Goal: Task Accomplishment & Management: Manage account settings

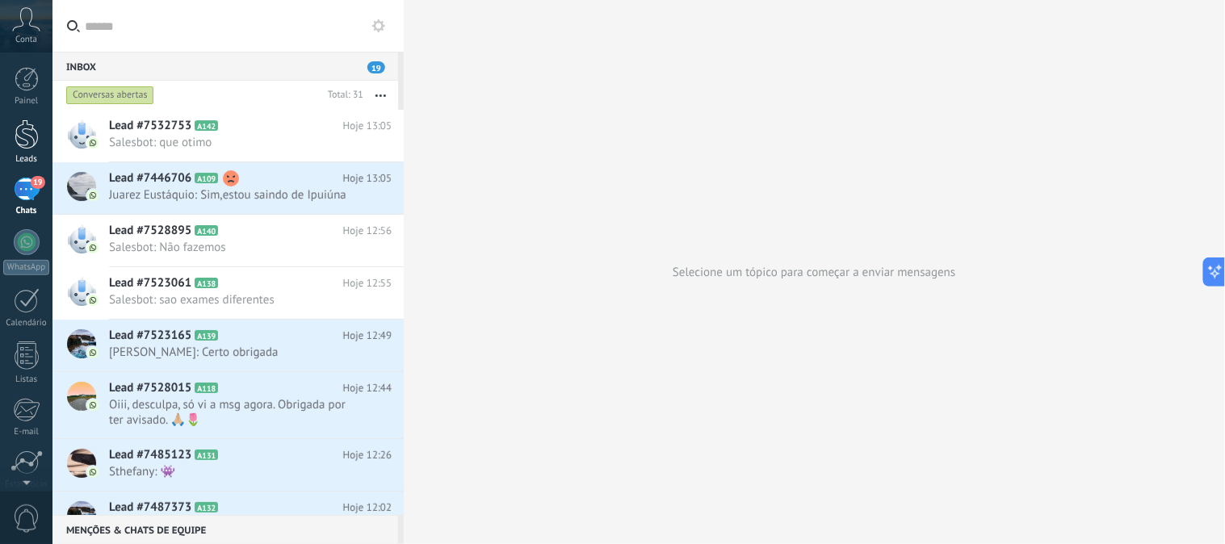
click at [22, 137] on div at bounding box center [27, 135] width 24 height 30
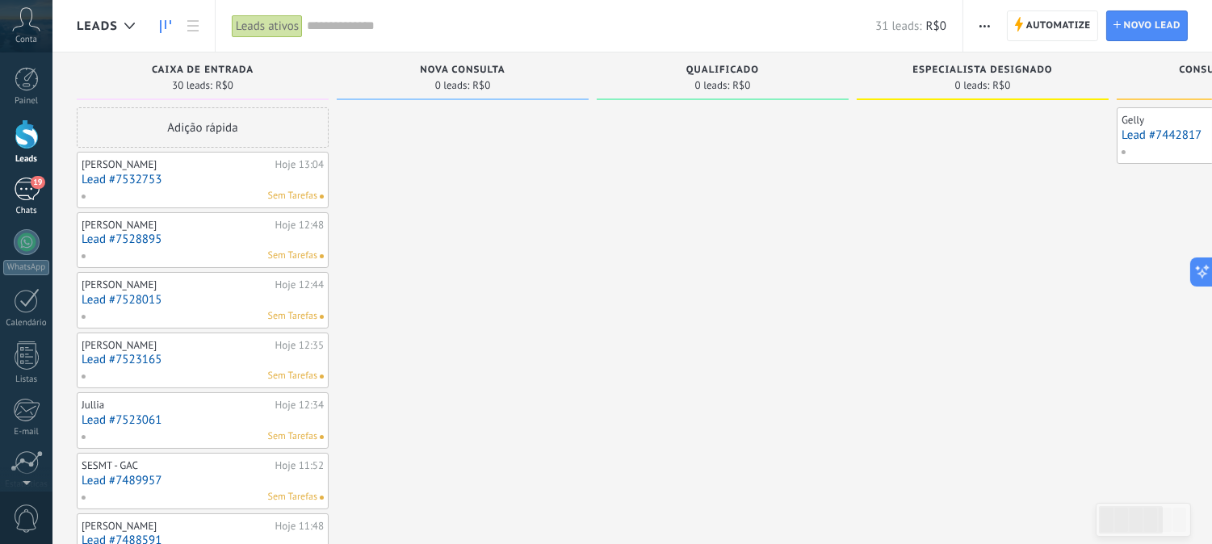
click at [27, 200] on div "19" at bounding box center [27, 189] width 26 height 23
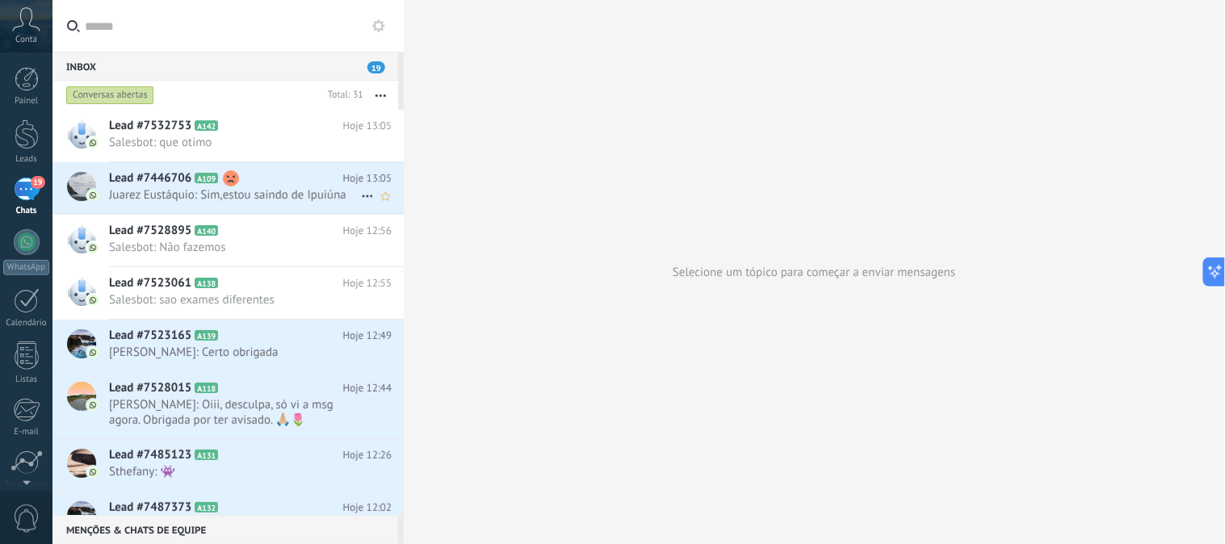
click at [263, 196] on span "Juarez Eustáquio: Sim,estou saindo de Ipuiúna" at bounding box center [235, 194] width 252 height 15
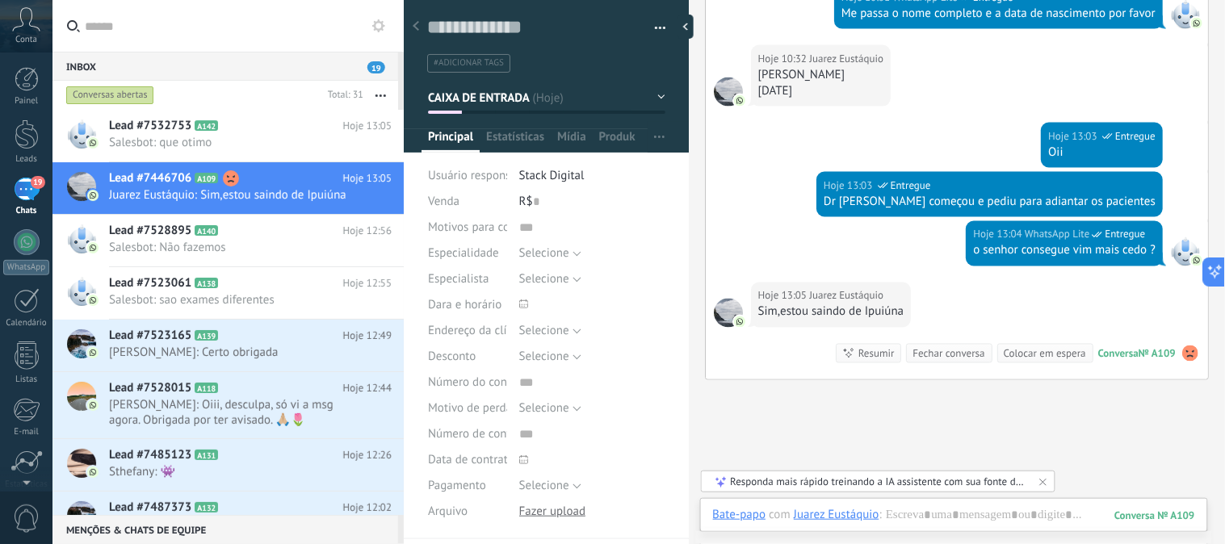
scroll to position [617, 0]
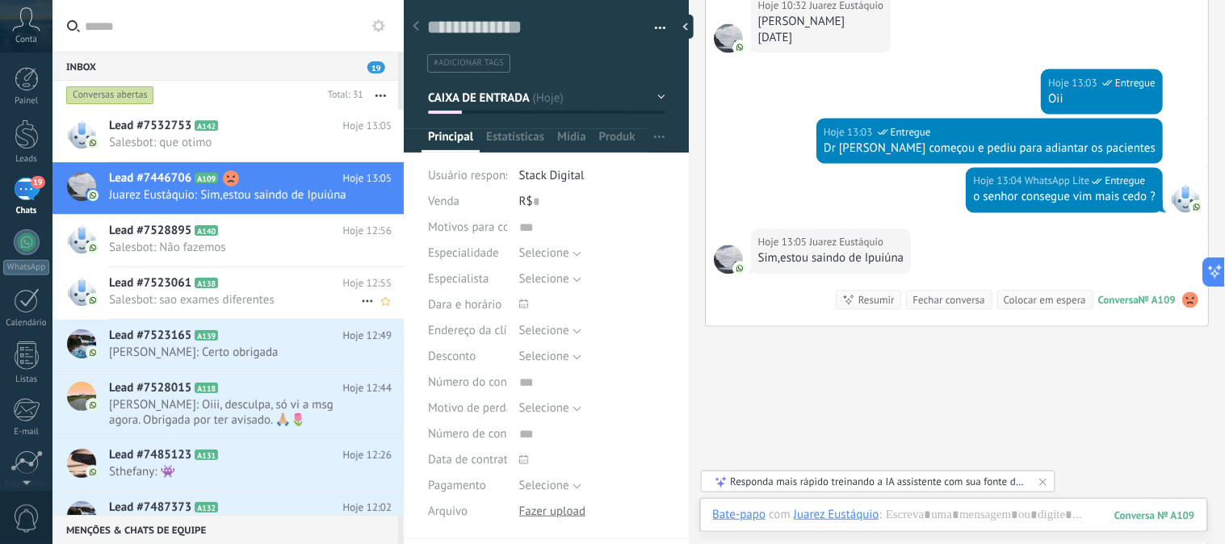
click at [252, 293] on span "Salesbot: sao exames diferentes" at bounding box center [235, 299] width 252 height 15
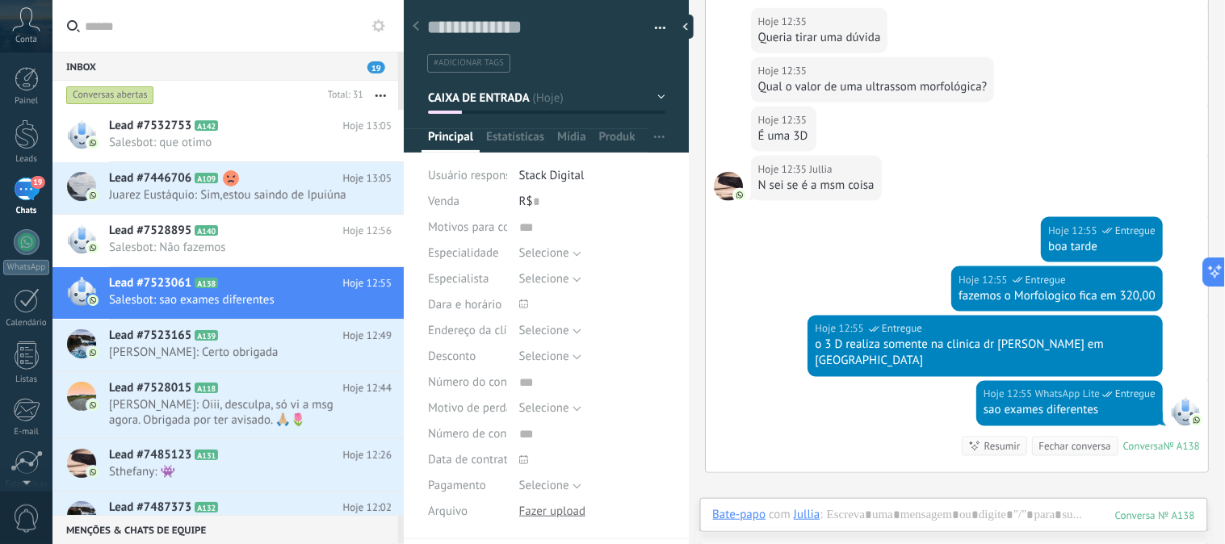
scroll to position [462, 0]
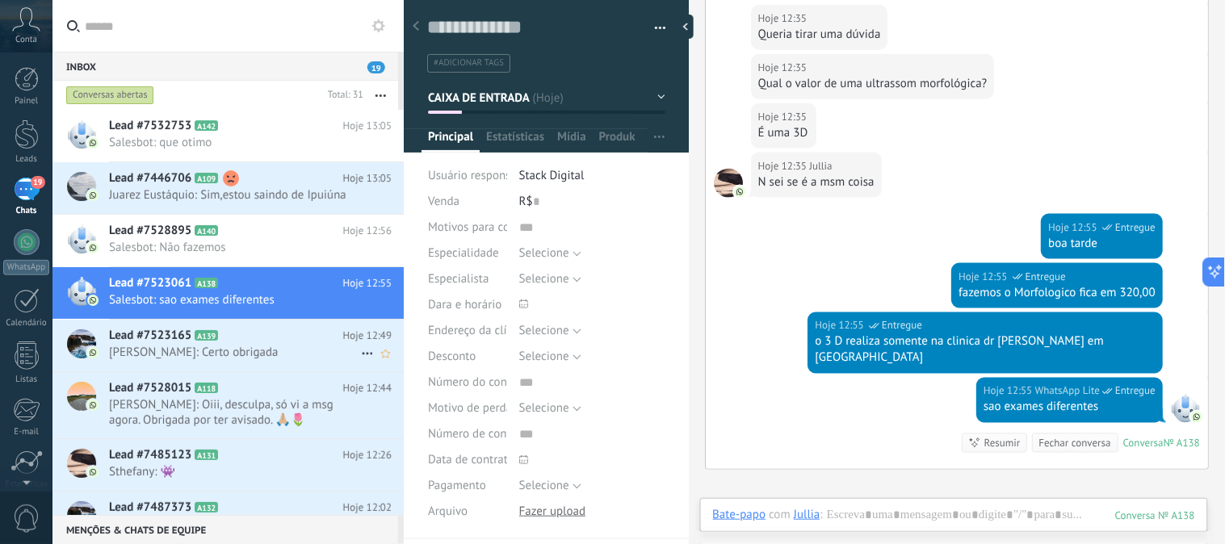
click at [248, 334] on h2 "Lead #7523165 A139" at bounding box center [226, 336] width 234 height 16
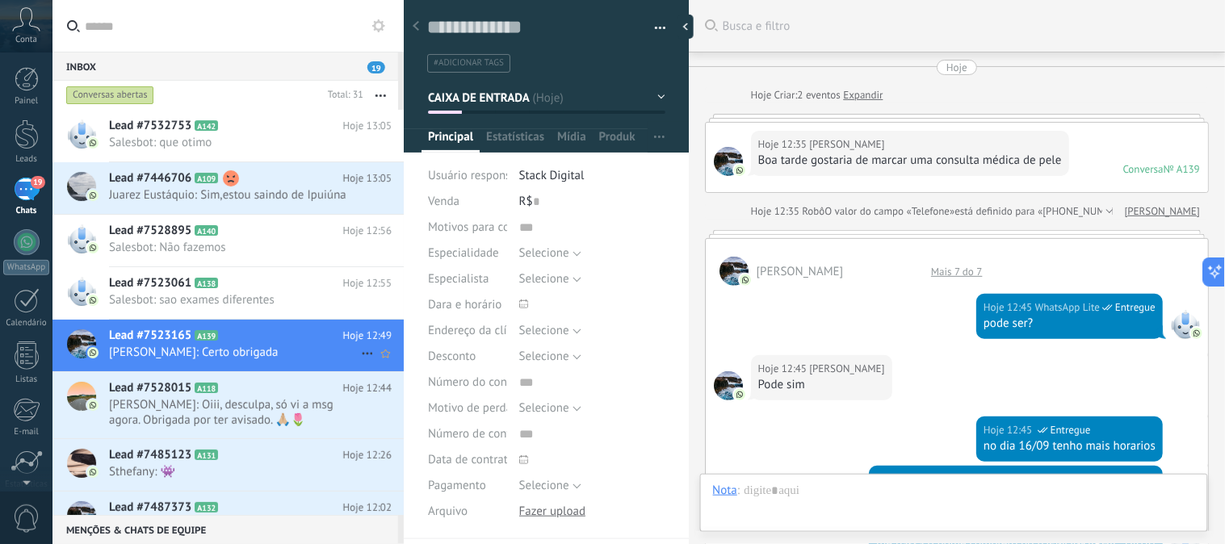
scroll to position [835, 0]
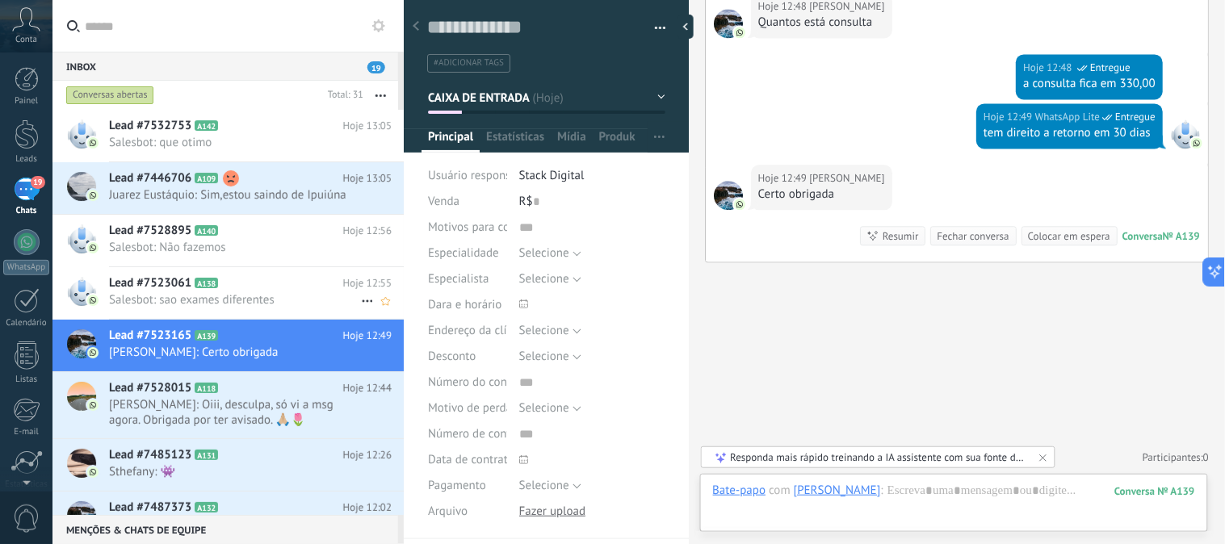
click at [247, 304] on span "Salesbot: sao exames diferentes" at bounding box center [235, 299] width 252 height 15
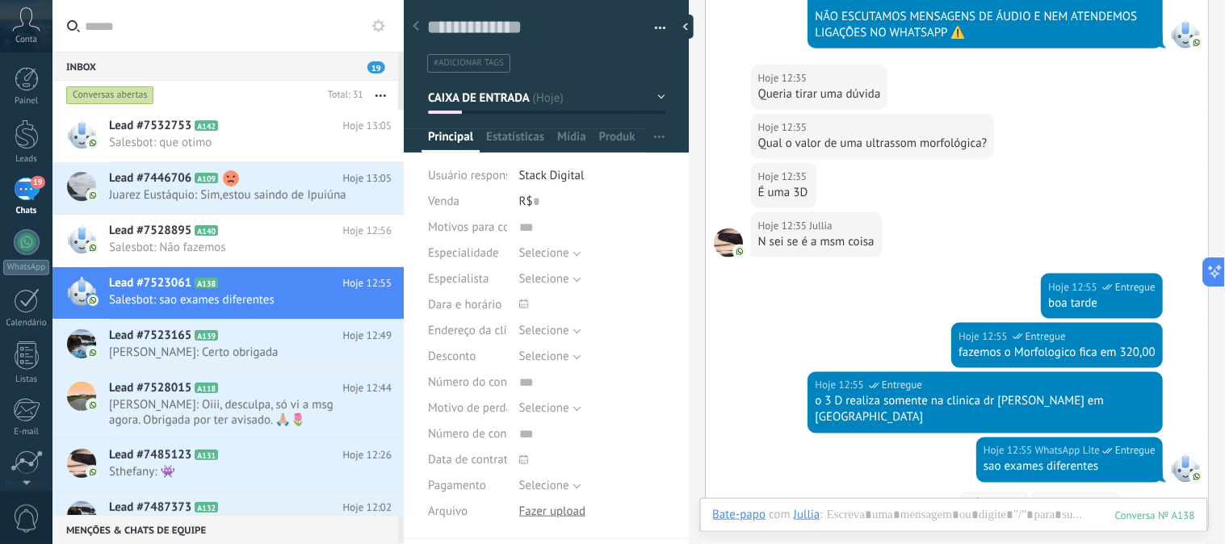
scroll to position [391, 0]
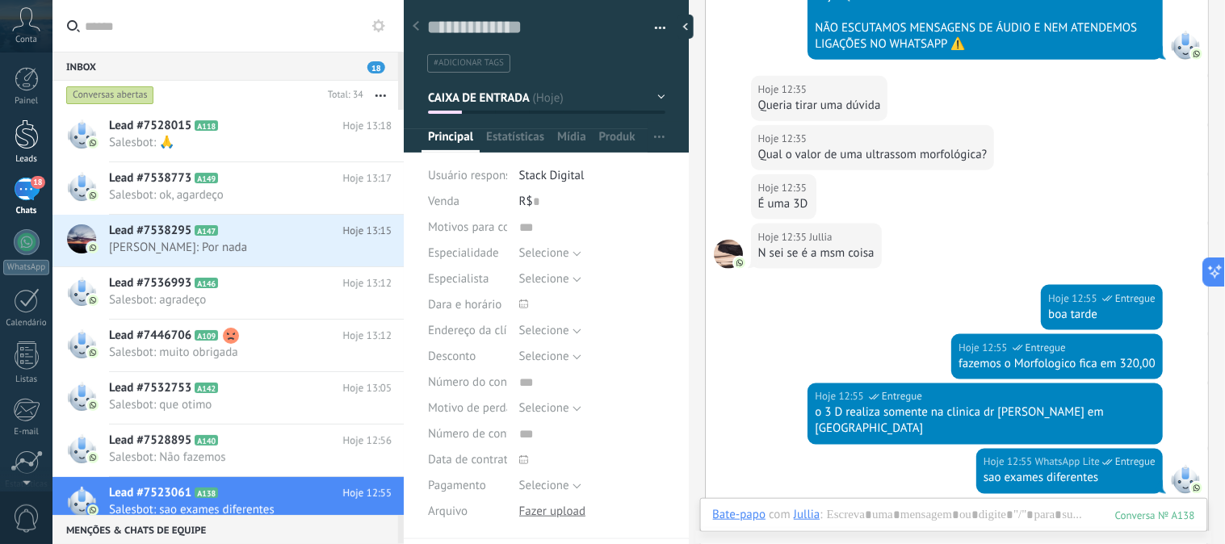
click at [36, 135] on div at bounding box center [27, 135] width 24 height 30
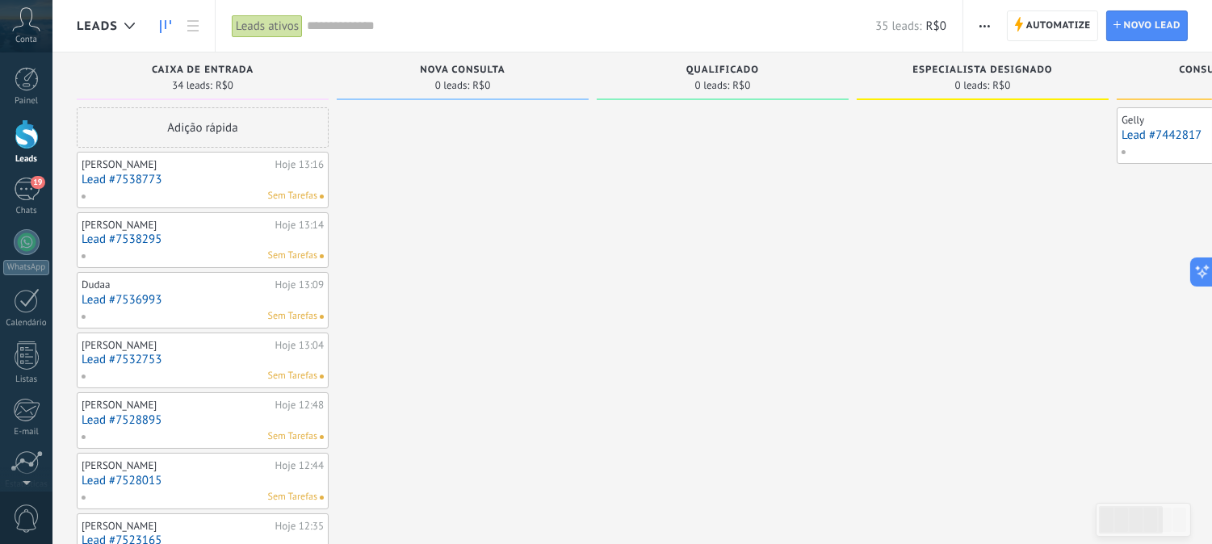
click at [126, 181] on link "Lead #7538773" at bounding box center [203, 180] width 242 height 14
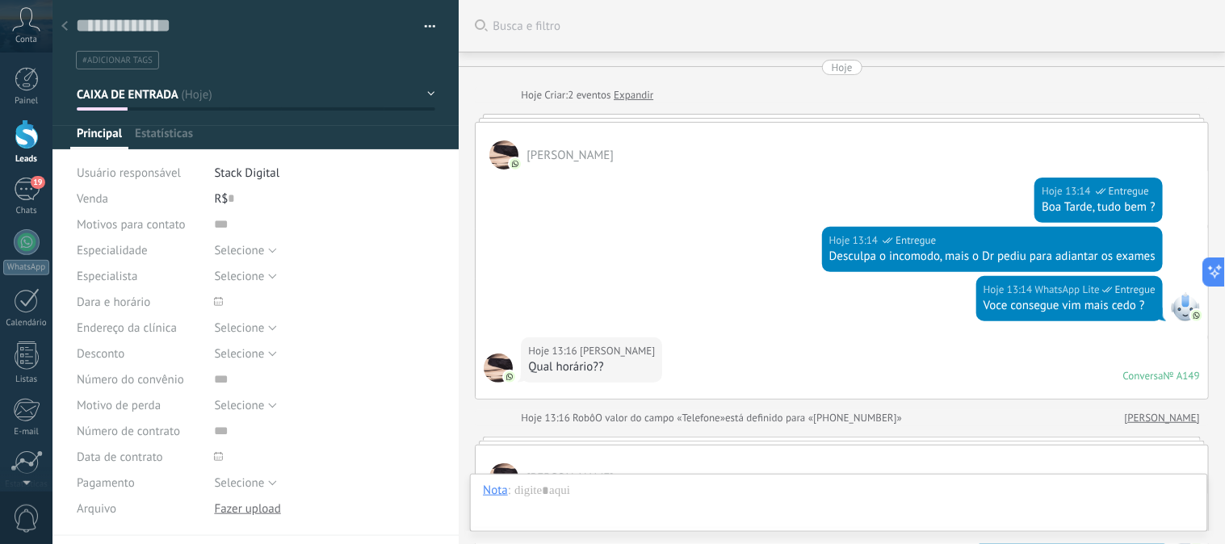
scroll to position [625, 0]
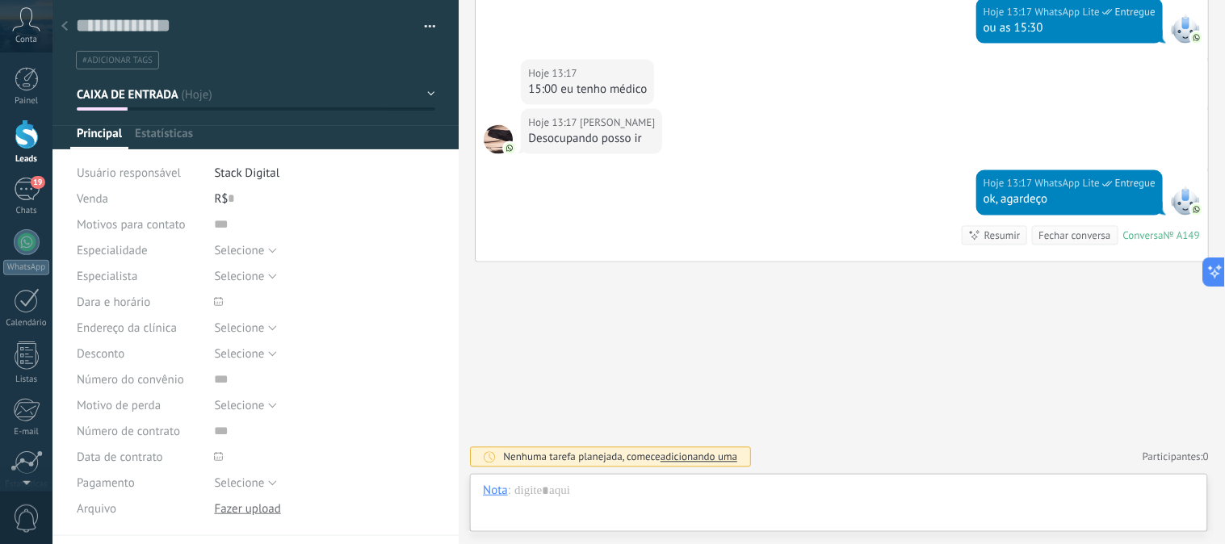
type textarea "**********"
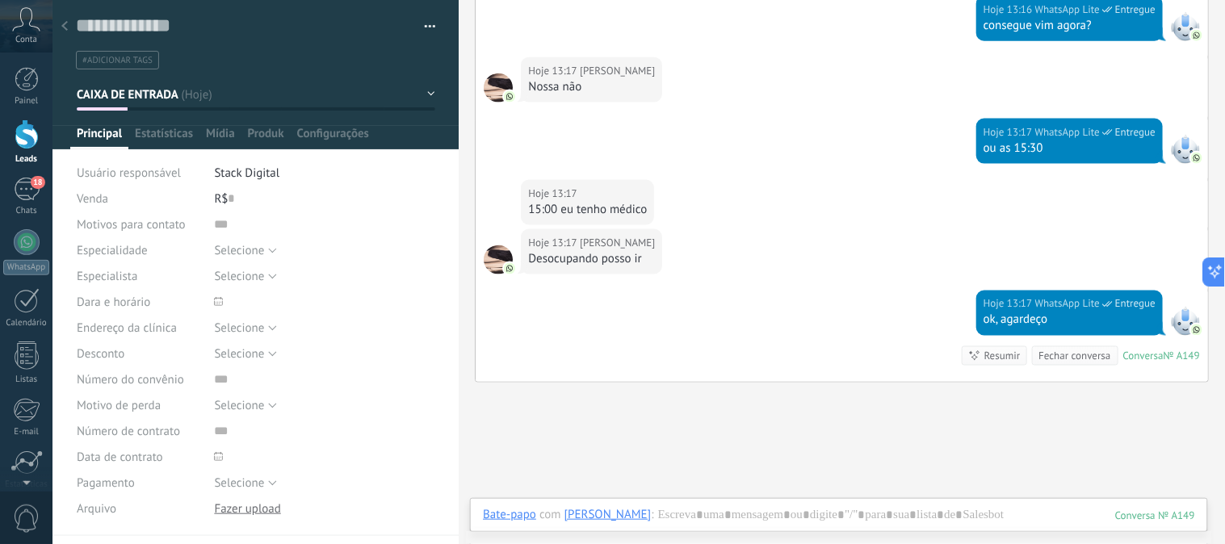
scroll to position [507, 0]
